Goal: Navigation & Orientation: Find specific page/section

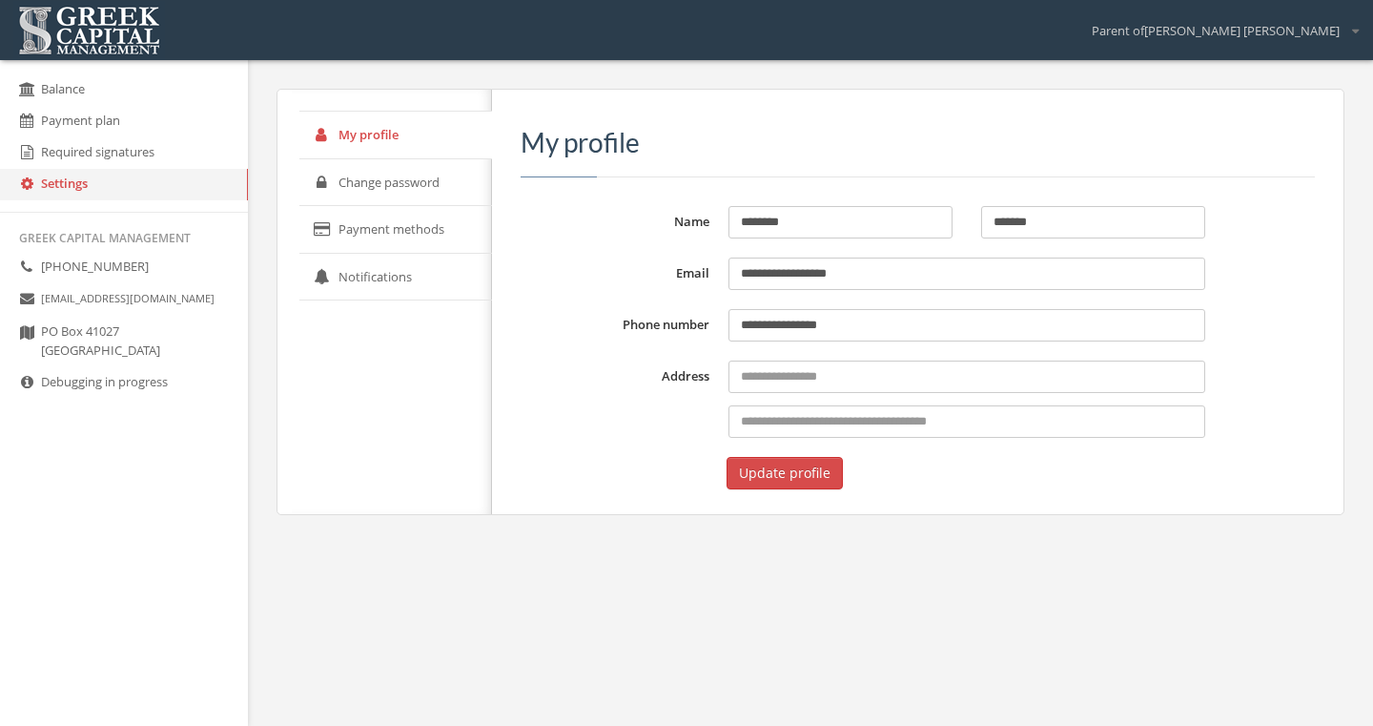
click at [72, 91] on link "Balance" at bounding box center [124, 89] width 248 height 31
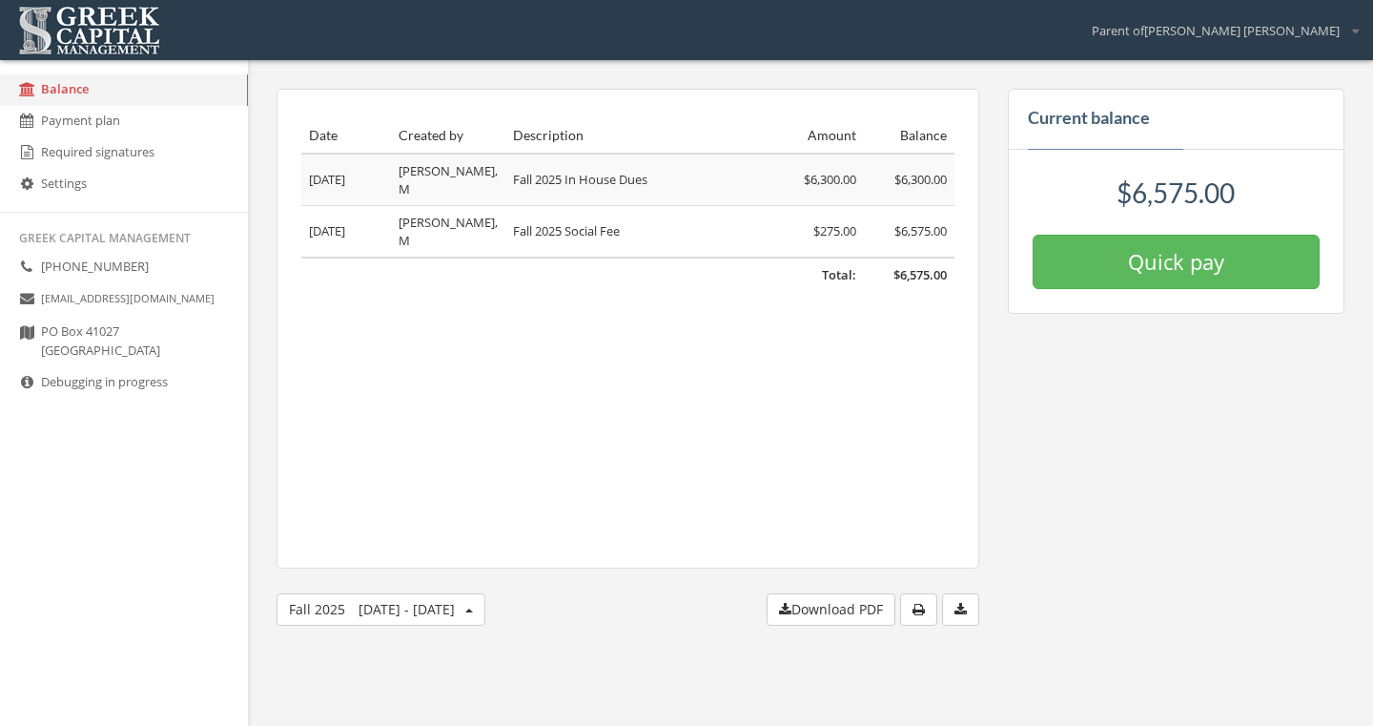
click at [161, 394] on link "Debugging in progress" at bounding box center [124, 382] width 248 height 31
click at [962, 611] on icon "button" at bounding box center [960, 609] width 12 height 13
click at [80, 115] on link "Payment plan" at bounding box center [124, 121] width 248 height 31
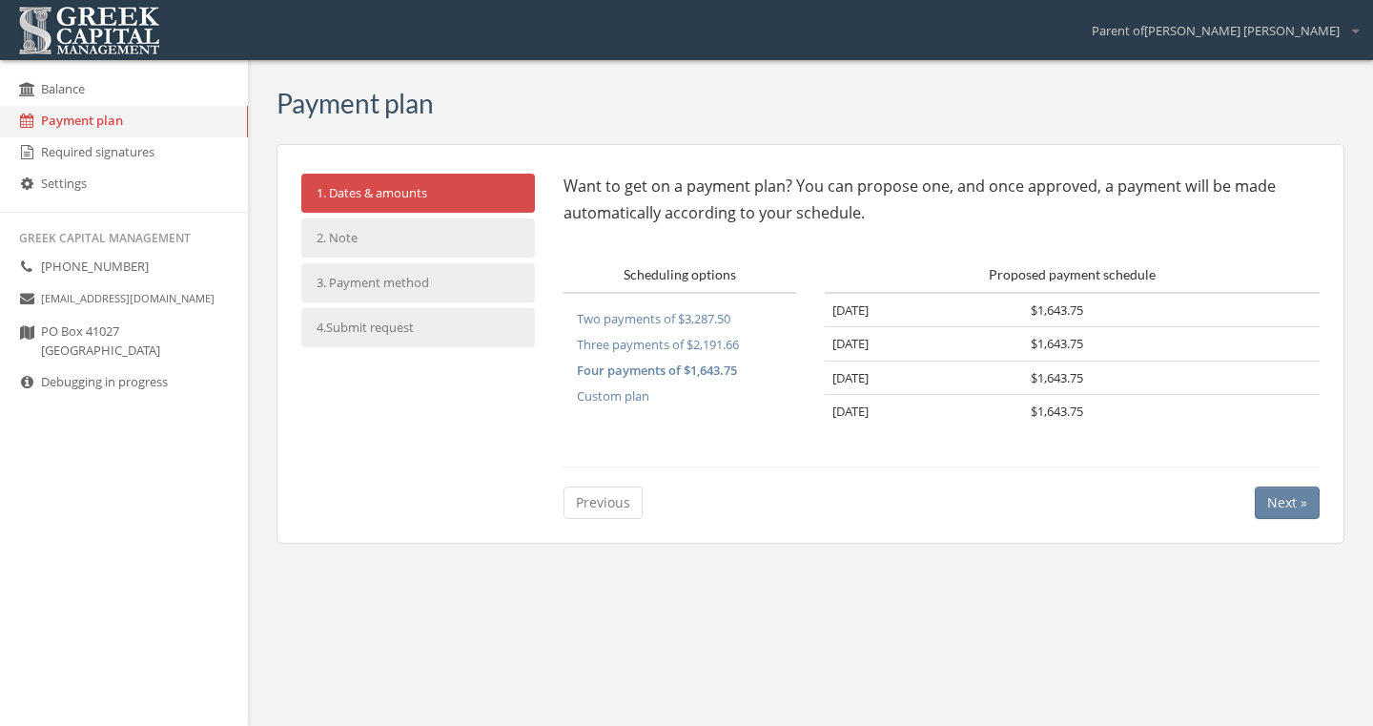
click at [60, 91] on link "Balance" at bounding box center [124, 89] width 248 height 31
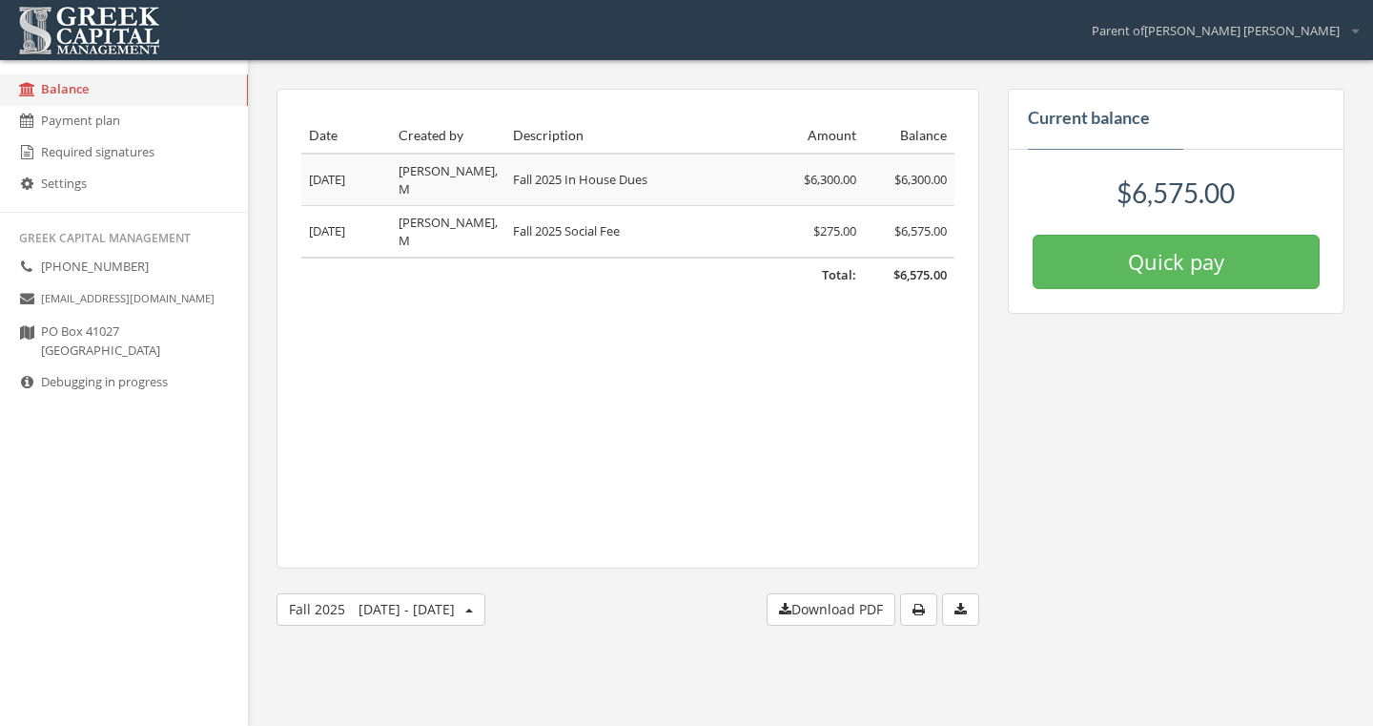
click at [65, 28] on img at bounding box center [89, 30] width 152 height 59
click at [1290, 27] on span "Parent of Nick Cerilli" at bounding box center [1216, 26] width 248 height 25
click at [744, 320] on div "Date Created by Description Amount Balance Total: $6,575.00 Jul 29 '25 Isenberg…" at bounding box center [628, 329] width 703 height 480
click at [251, 719] on body "My account Logout Toggle search Parent of Nick Cerilli My account Logout Balanc…" at bounding box center [686, 363] width 1373 height 726
